Goal: Navigation & Orientation: Find specific page/section

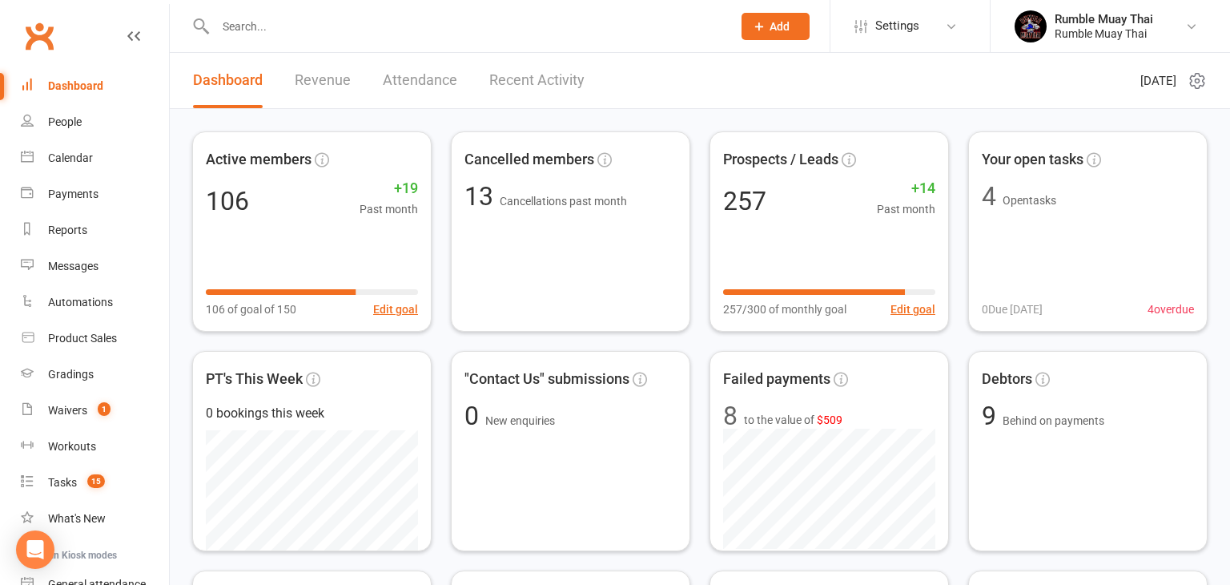
click at [316, 82] on link "Revenue" at bounding box center [323, 80] width 56 height 55
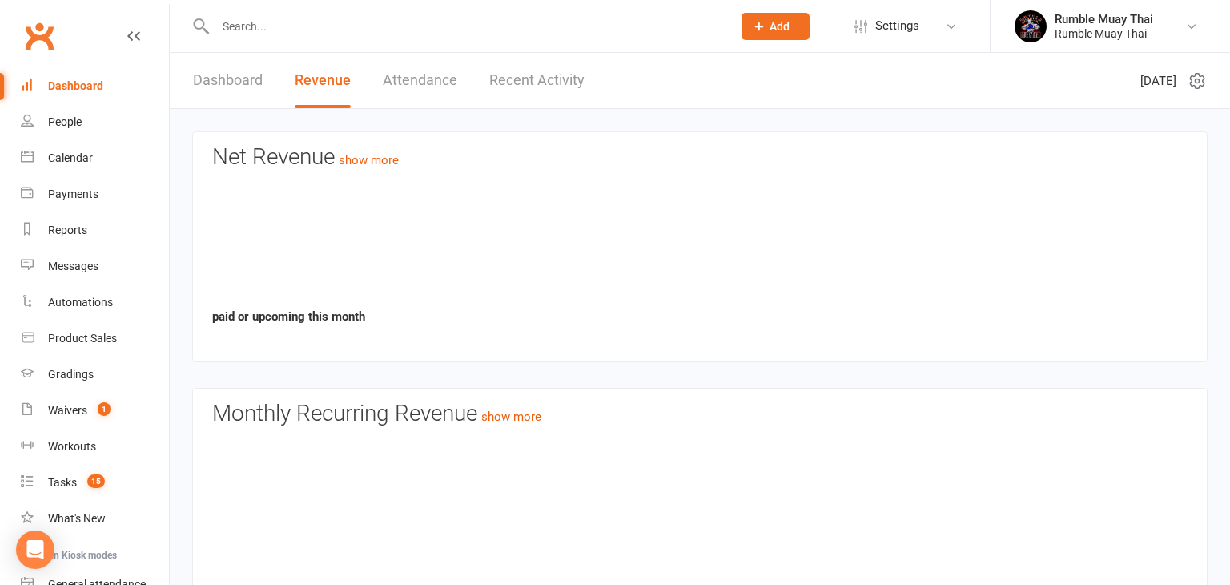
click at [316, 82] on link "Revenue" at bounding box center [323, 80] width 56 height 55
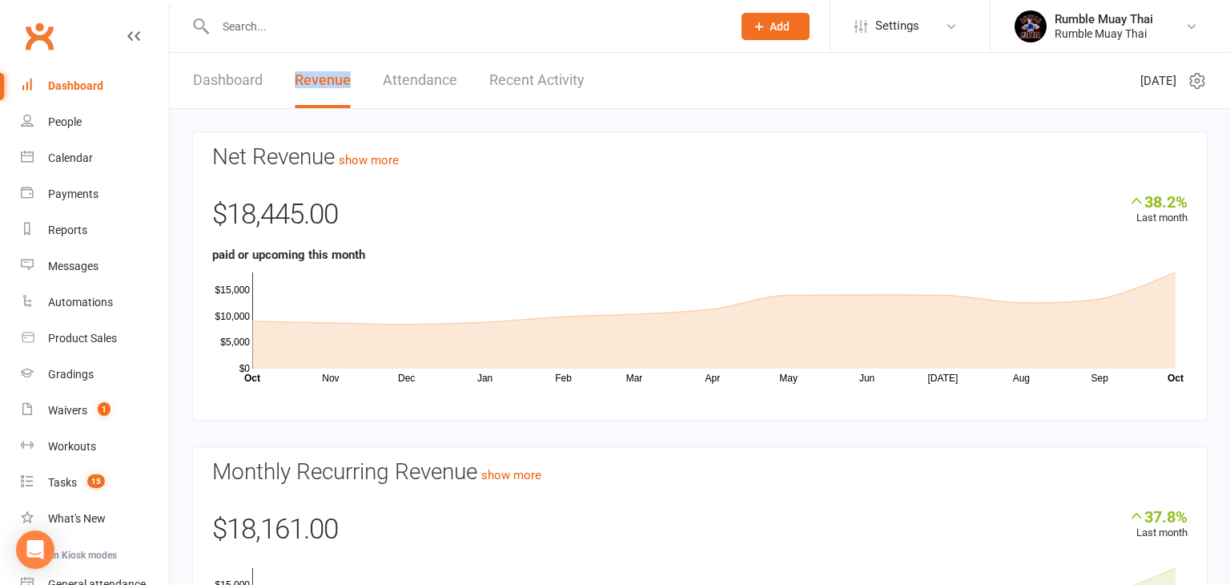
click at [210, 83] on link "Dashboard" at bounding box center [228, 80] width 70 height 55
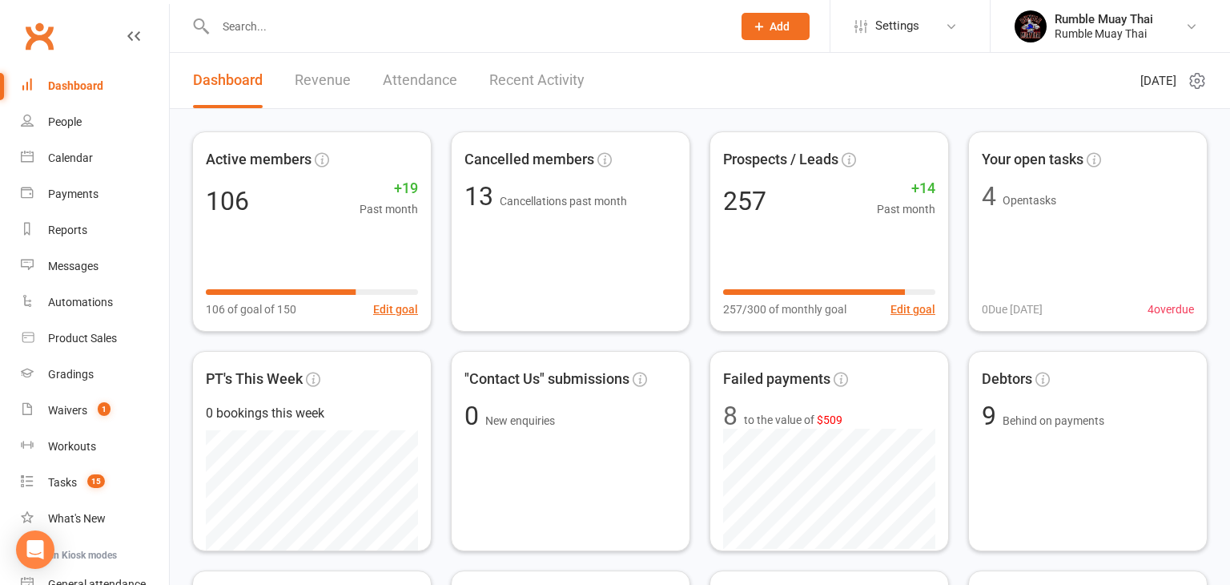
click at [210, 83] on link "Dashboard" at bounding box center [228, 80] width 70 height 55
click at [60, 125] on div "People" at bounding box center [65, 121] width 34 height 13
click at [0, 0] on div "Loading" at bounding box center [0, 0] width 0 height 0
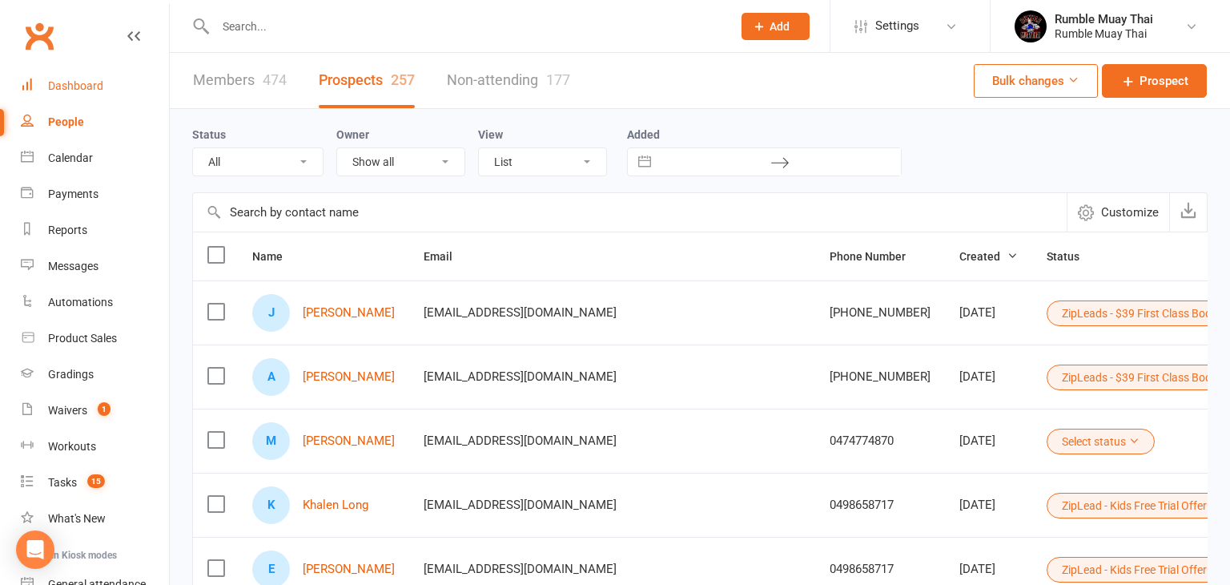
click at [78, 85] on div "Dashboard" at bounding box center [75, 85] width 55 height 13
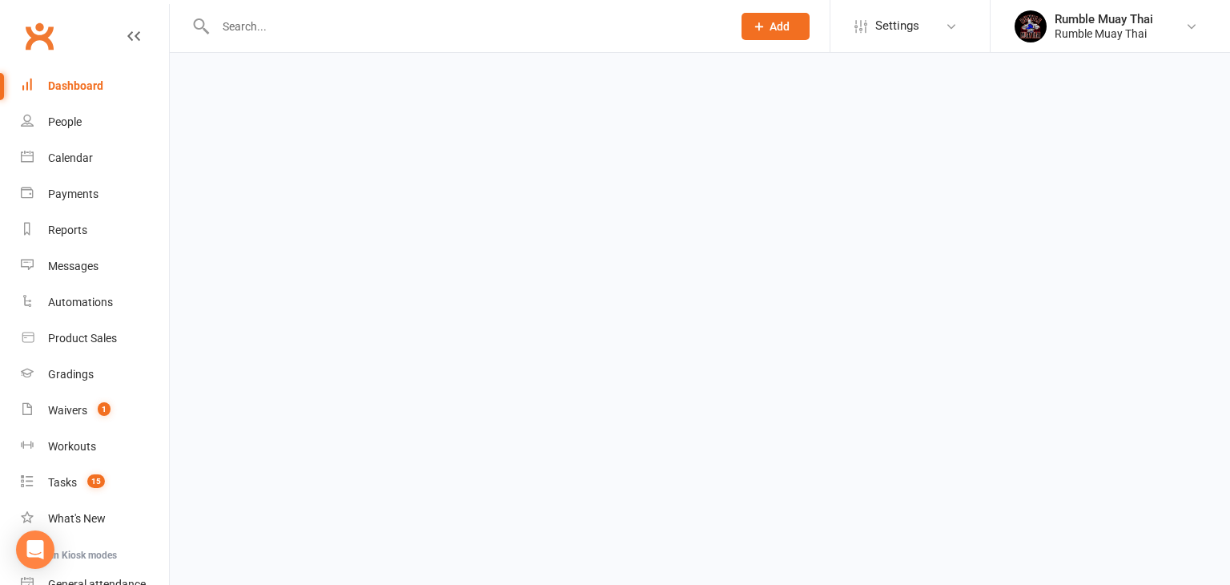
click at [78, 85] on div "Dashboard" at bounding box center [75, 85] width 55 height 13
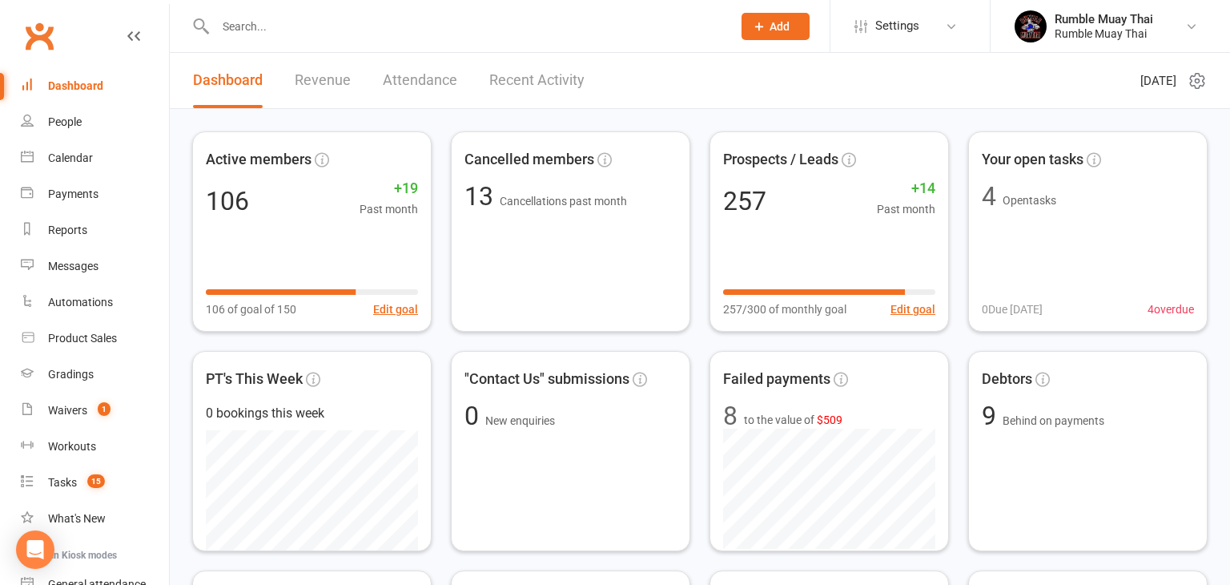
click at [316, 83] on link "Revenue" at bounding box center [323, 80] width 56 height 55
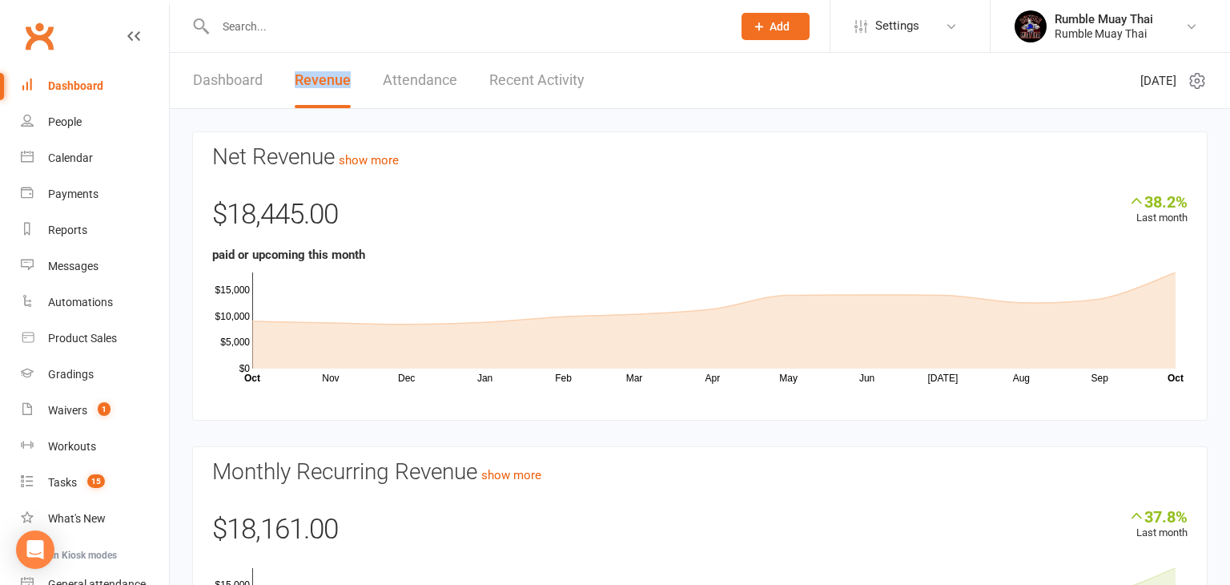
click at [232, 82] on link "Dashboard" at bounding box center [228, 80] width 70 height 55
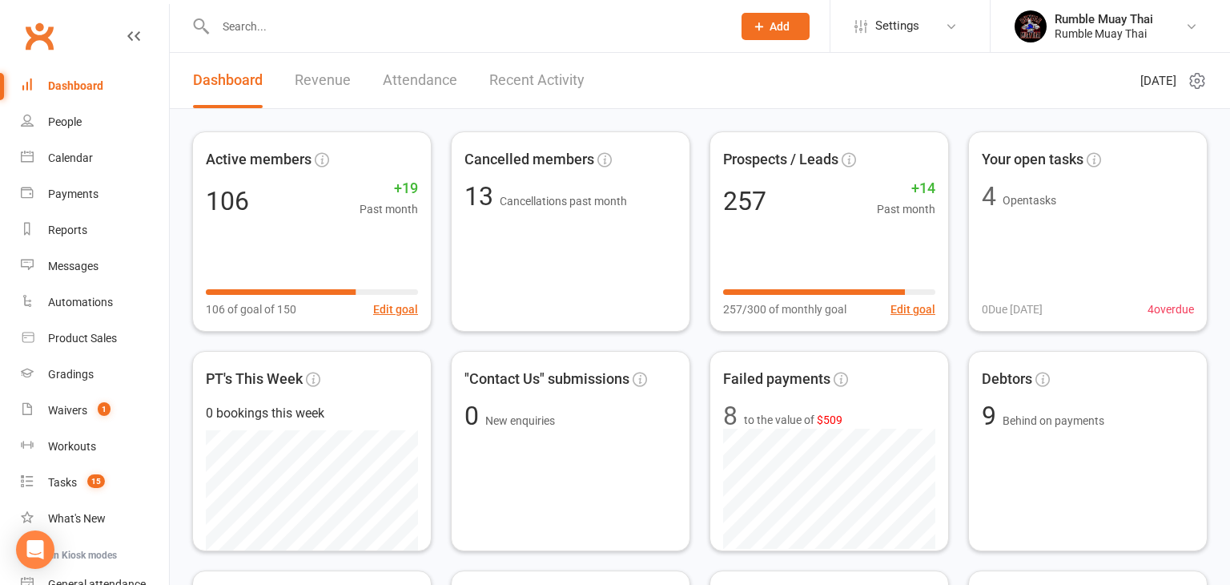
click at [232, 82] on link "Dashboard" at bounding box center [228, 80] width 70 height 55
click at [318, 81] on link "Revenue" at bounding box center [323, 80] width 56 height 55
